Goal: Information Seeking & Learning: Learn about a topic

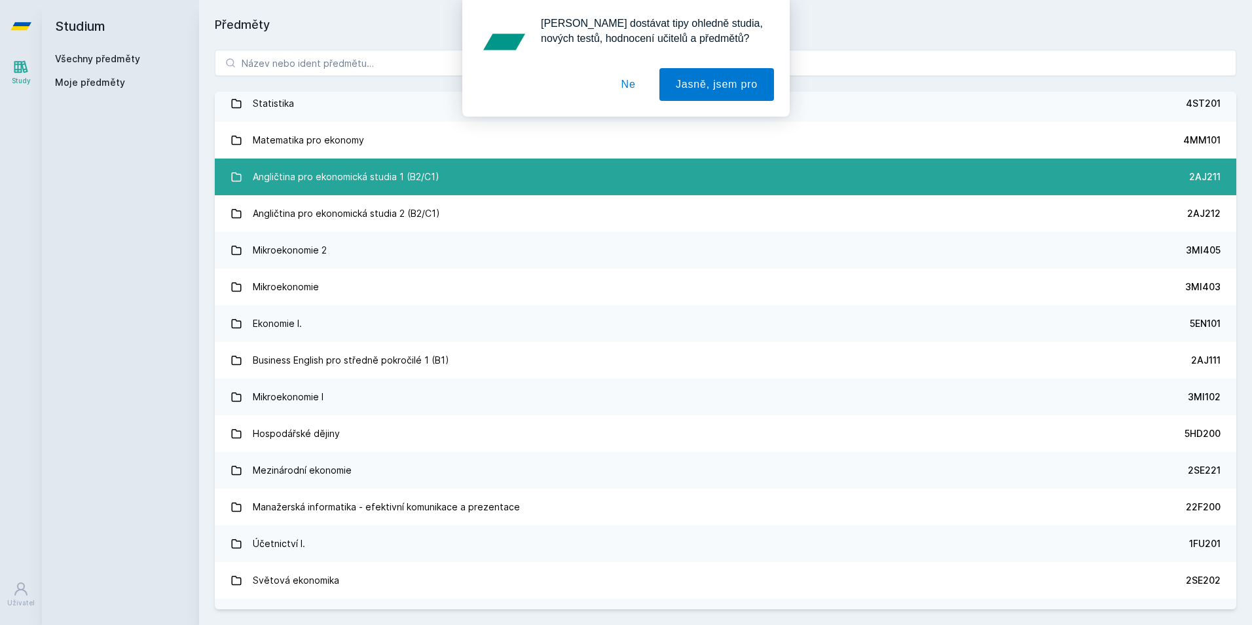
scroll to position [28, 0]
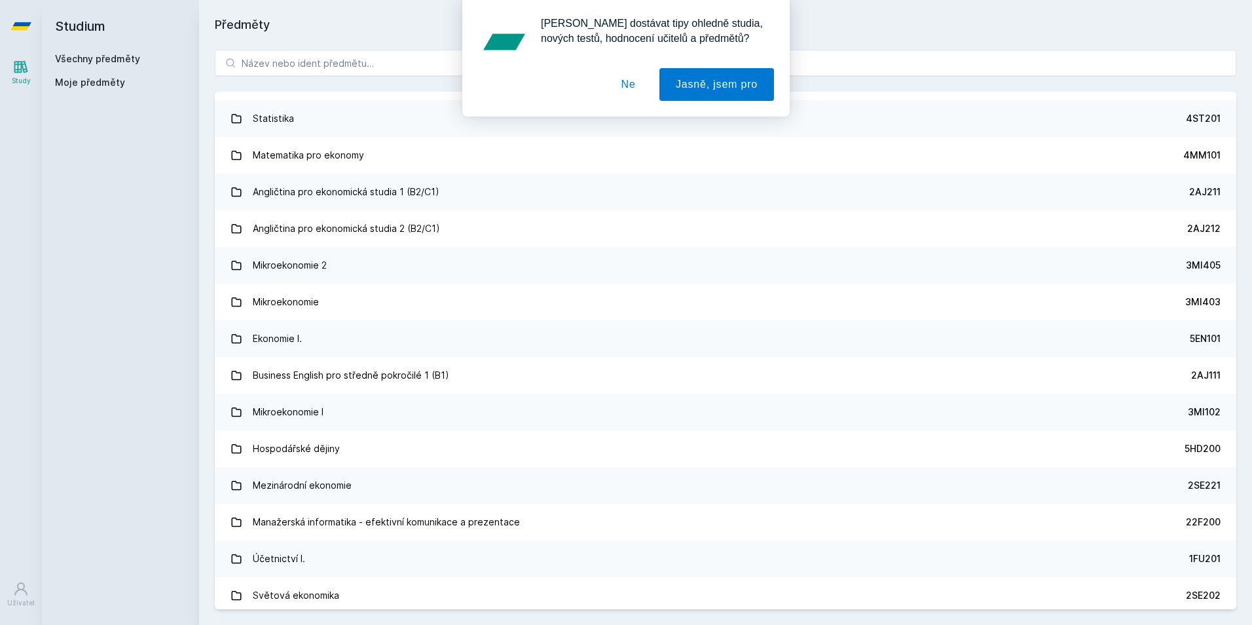
click at [636, 84] on button "Ne" at bounding box center [628, 84] width 47 height 33
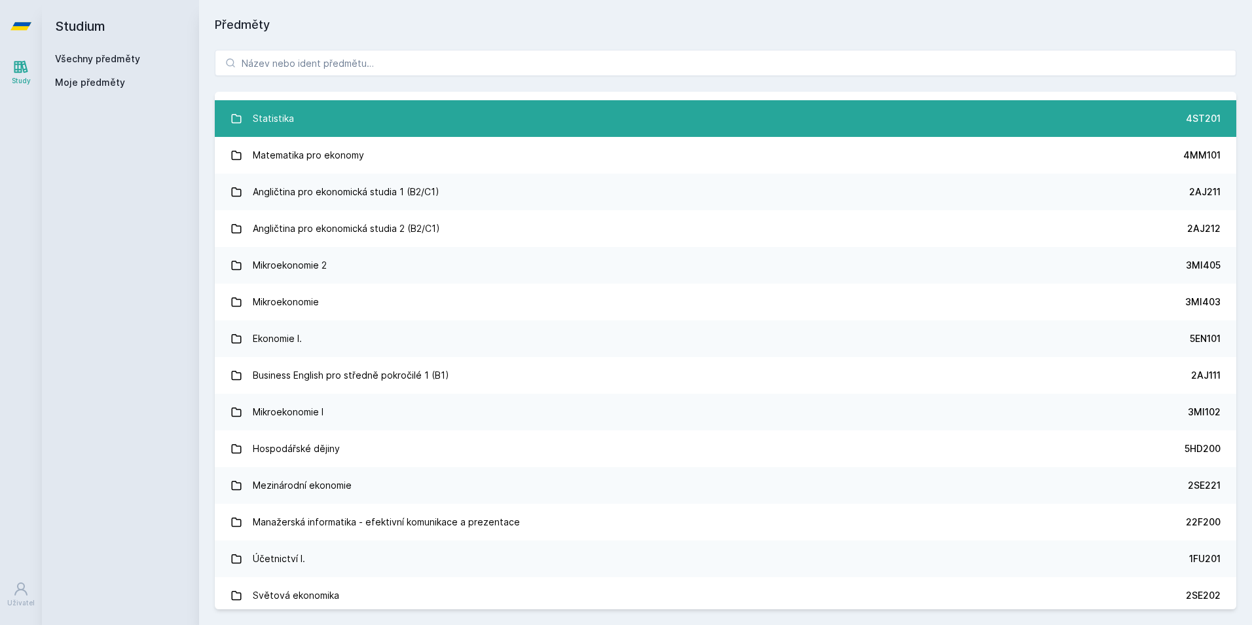
scroll to position [0, 0]
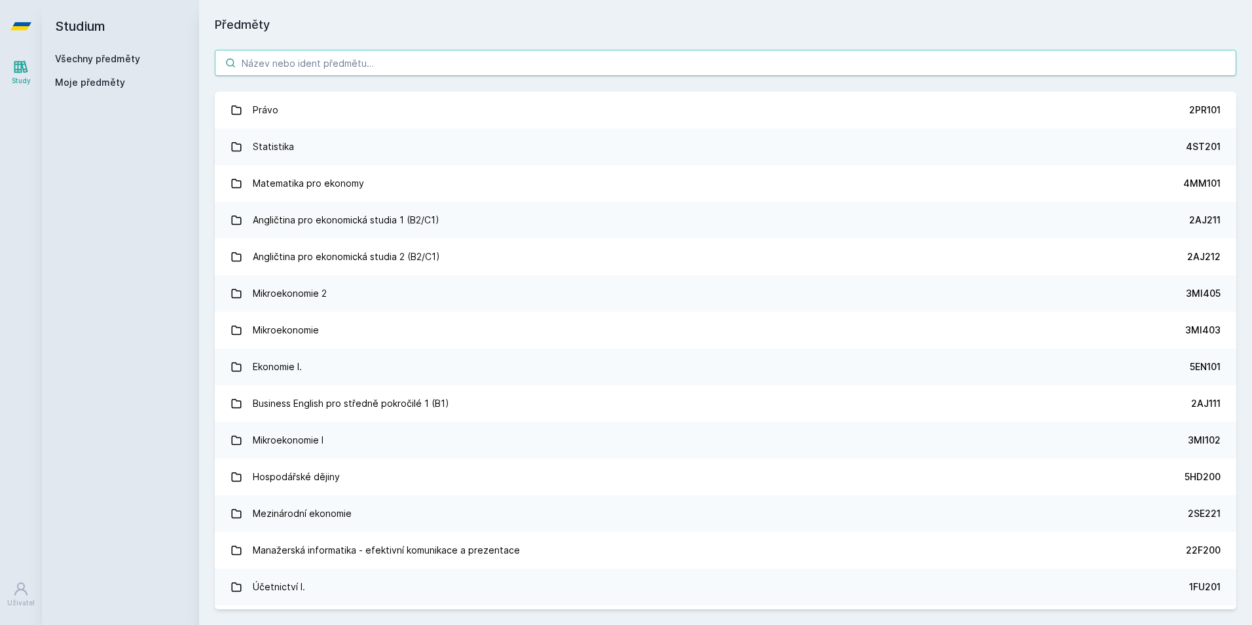
click at [443, 60] on input "search" at bounding box center [725, 63] width 1021 height 26
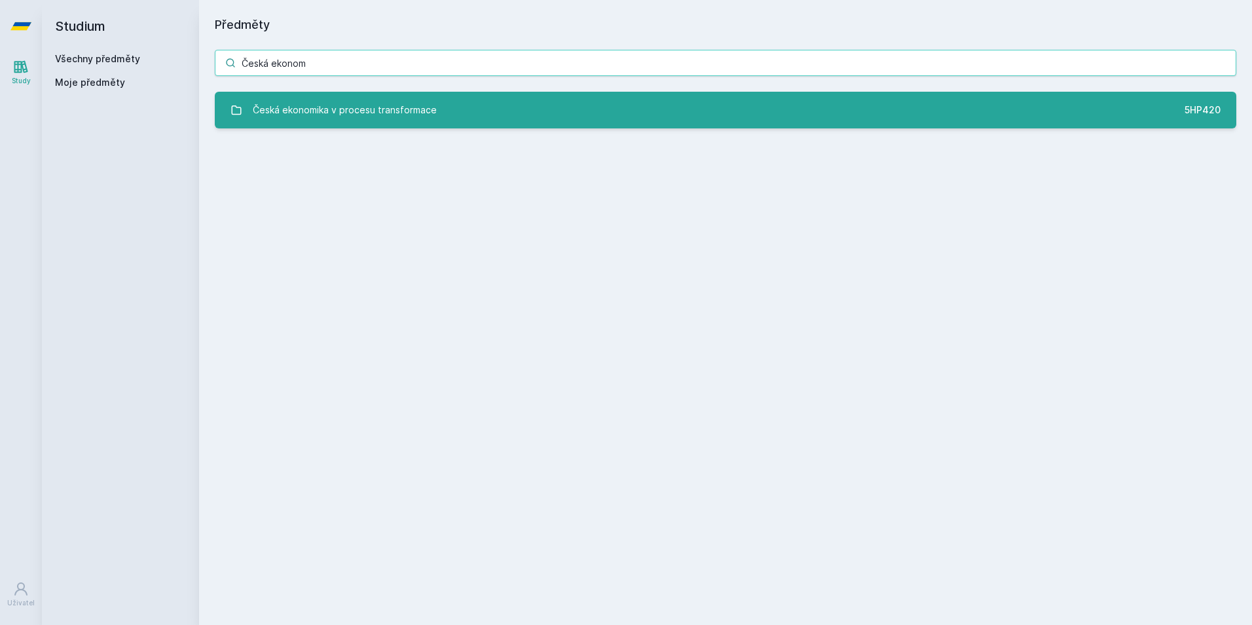
type input "Česká ekonom"
click at [390, 105] on div "Česká ekonomika v procesu transformace" at bounding box center [345, 110] width 184 height 26
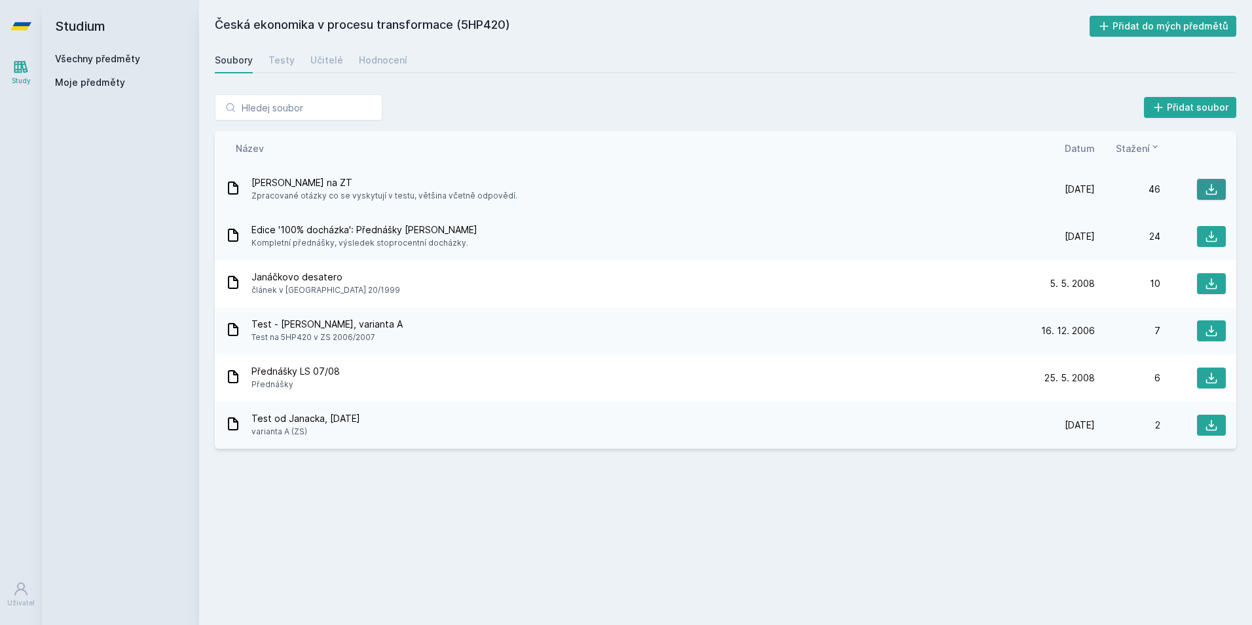
click at [1209, 185] on icon at bounding box center [1211, 189] width 13 height 13
click at [390, 195] on span "Zpracované otázky co se vyskytují v testu, většina včetně odpovědí." at bounding box center [384, 195] width 266 height 13
